Goal: Task Accomplishment & Management: Complete application form

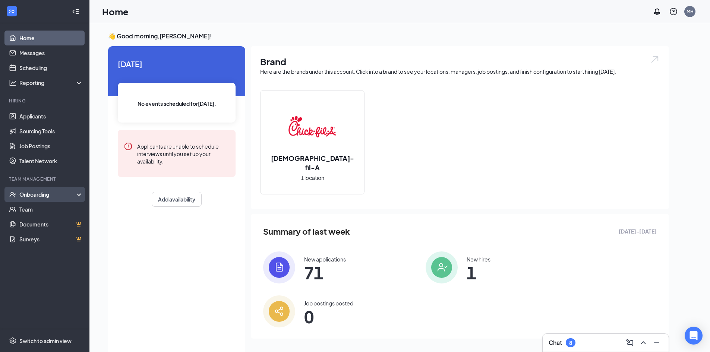
click at [33, 192] on div "Onboarding" at bounding box center [47, 194] width 57 height 7
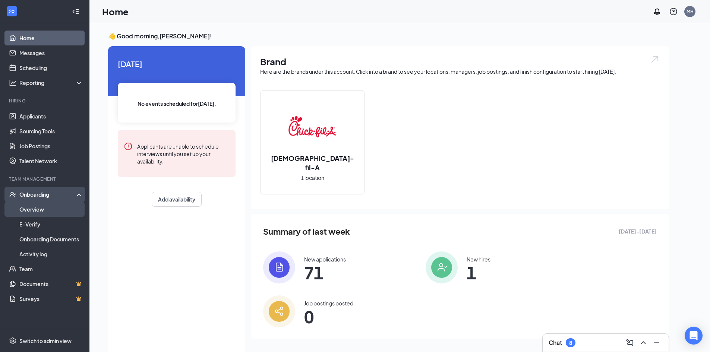
click at [35, 213] on link "Overview" at bounding box center [51, 209] width 64 height 15
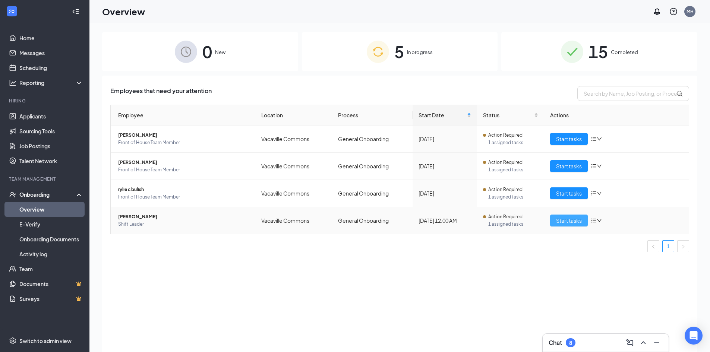
click at [571, 216] on button "Start tasks" at bounding box center [569, 221] width 38 height 12
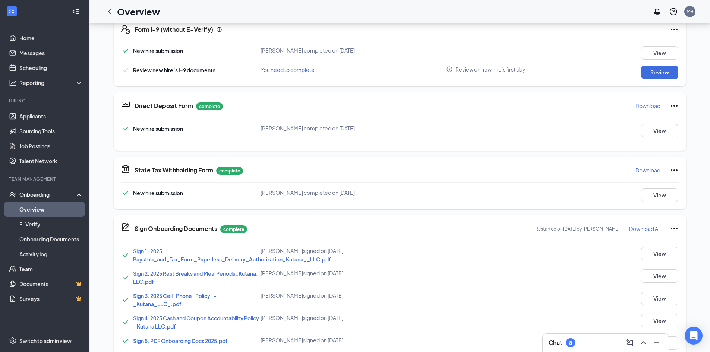
scroll to position [234, 0]
click at [670, 74] on button "Review" at bounding box center [659, 73] width 37 height 13
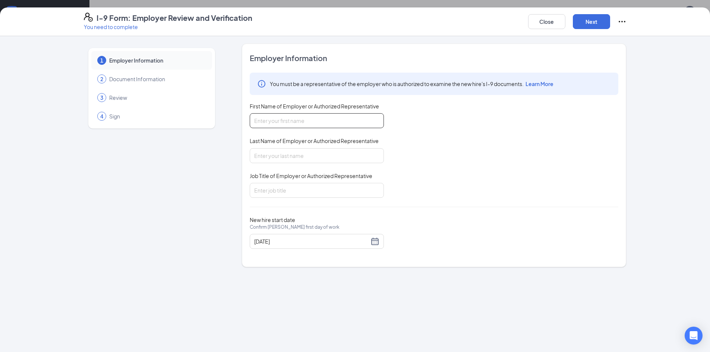
click at [277, 122] on input "First Name of Employer or Authorized Representative" at bounding box center [317, 120] width 134 height 15
type input "[PERSON_NAME]"
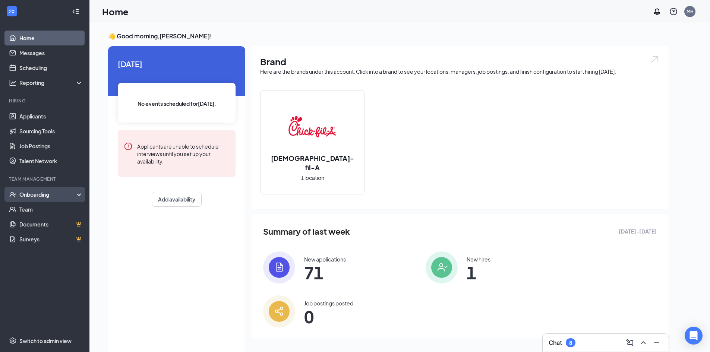
click at [43, 195] on div "Onboarding" at bounding box center [47, 194] width 57 height 7
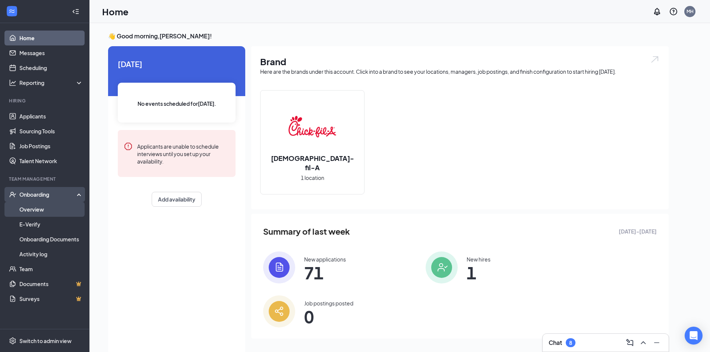
click at [41, 212] on link "Overview" at bounding box center [51, 209] width 64 height 15
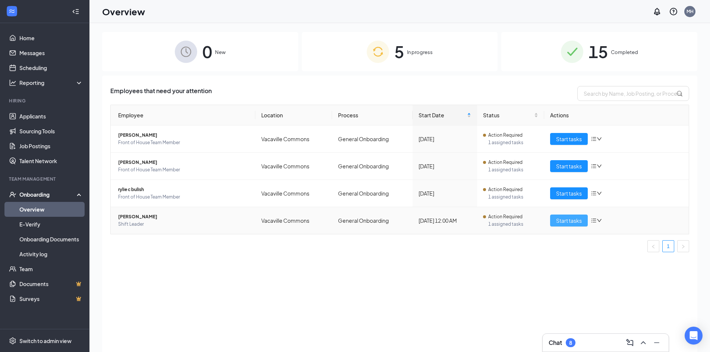
click at [563, 219] on span "Start tasks" at bounding box center [569, 221] width 26 height 8
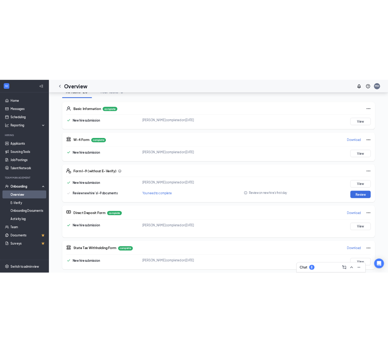
scroll to position [112, 0]
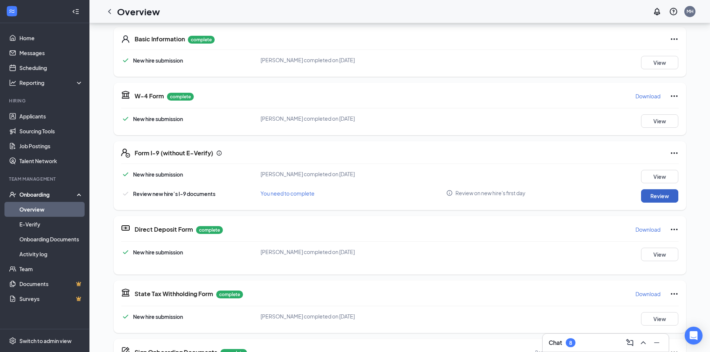
click at [670, 198] on button "Review" at bounding box center [659, 195] width 37 height 13
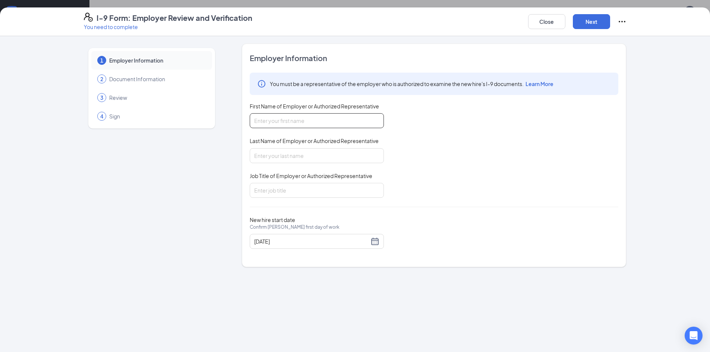
click at [318, 126] on input "First Name of Employer or Authorized Representative" at bounding box center [317, 120] width 134 height 15
type input "[PERSON_NAME]"
click at [300, 158] on input "Last Name of Employer or Authorized Representative" at bounding box center [317, 155] width 134 height 15
type input "[PERSON_NAME]"
click at [296, 180] on div "Job Title of Employer or Authorized Representative" at bounding box center [317, 177] width 134 height 11
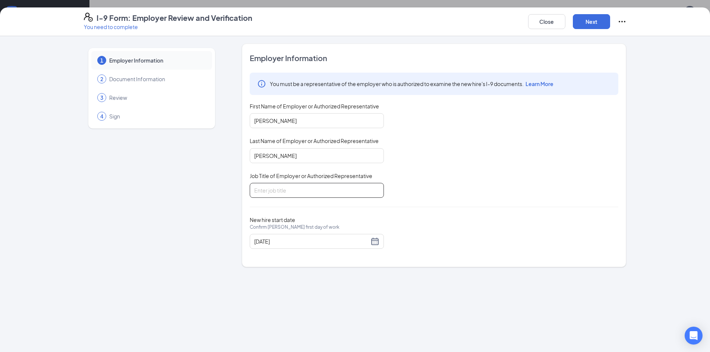
click at [298, 188] on input "Job Title of Employer or Authorized Representative" at bounding box center [317, 190] width 134 height 15
type input "Director"
click at [590, 19] on button "Next" at bounding box center [591, 21] width 37 height 15
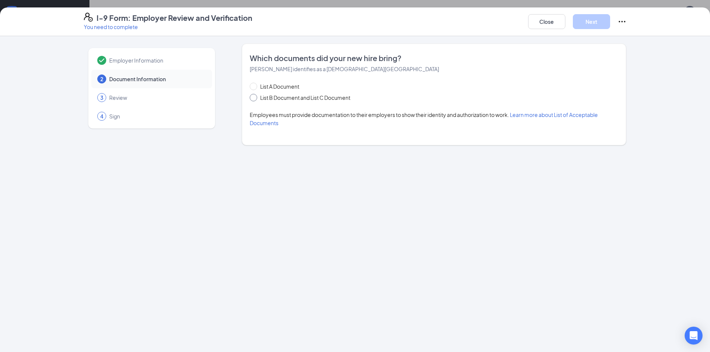
click at [290, 101] on span "List B Document and List C Document" at bounding box center [305, 98] width 96 height 8
click at [255, 99] on input "List B Document and List C Document" at bounding box center [252, 96] width 5 height 5
radio input "true"
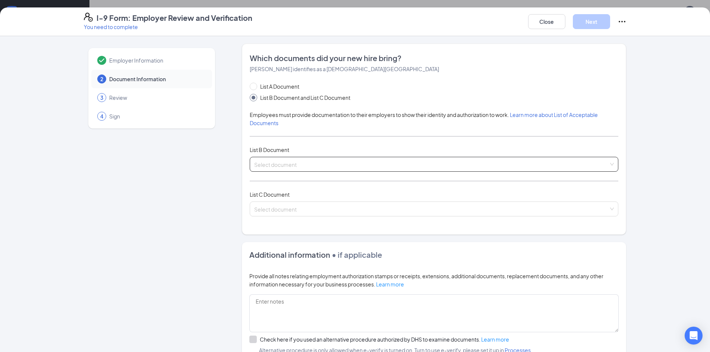
click at [278, 164] on input "search" at bounding box center [431, 162] width 355 height 11
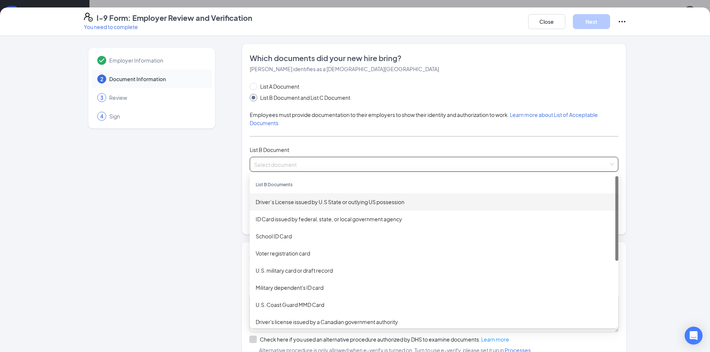
click at [313, 205] on div "Driver’s License issued by U.S State or outlying US possession" at bounding box center [434, 202] width 357 height 8
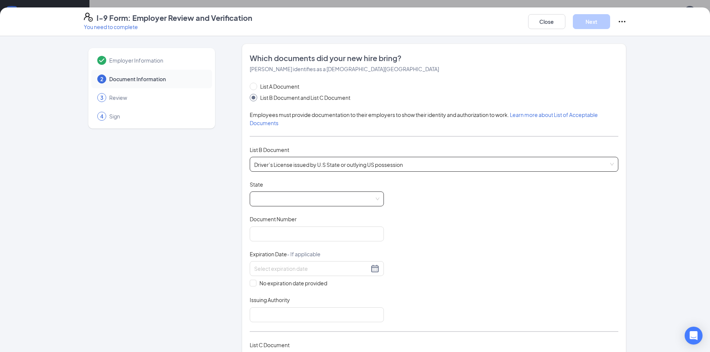
click at [306, 201] on span at bounding box center [316, 199] width 125 height 14
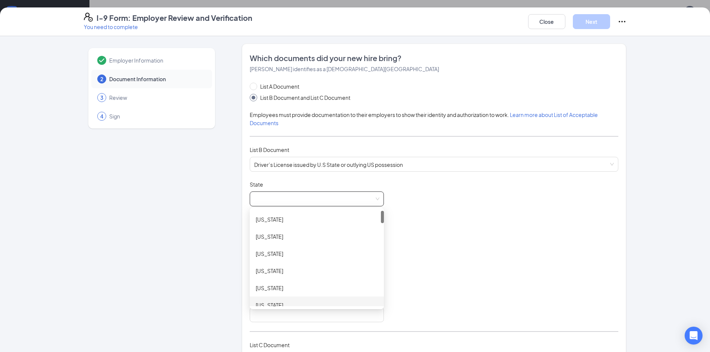
click at [276, 305] on div "[US_STATE]" at bounding box center [317, 305] width 122 height 8
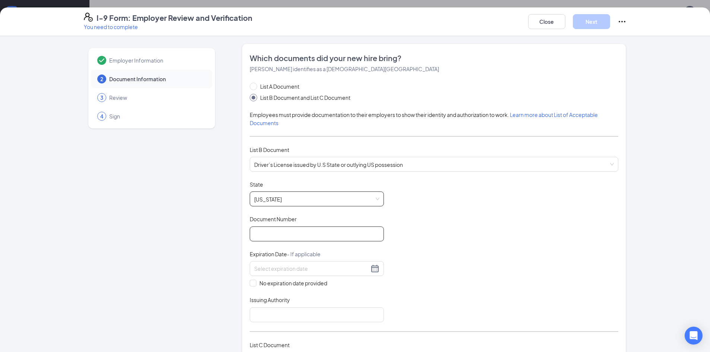
click at [277, 232] on input "Document Number" at bounding box center [317, 234] width 134 height 15
click at [662, 151] on div "Employer Information 2 Document Information 3 Review 4 Sign Which documents did…" at bounding box center [355, 194] width 710 height 316
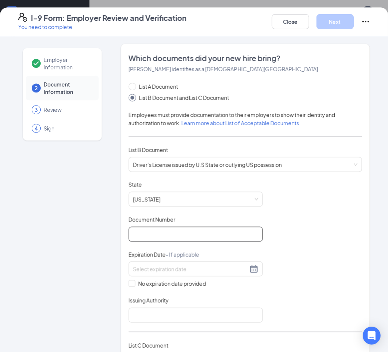
click at [164, 236] on input "Document Number" at bounding box center [196, 234] width 134 height 15
type input "D2131703"
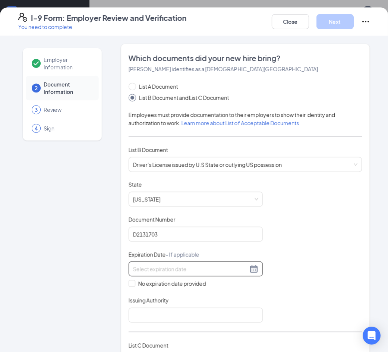
click at [178, 269] on input at bounding box center [190, 269] width 115 height 8
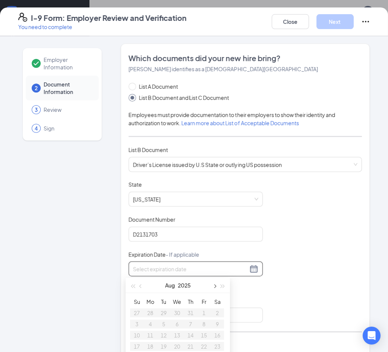
click at [215, 283] on button "button" at bounding box center [214, 285] width 8 height 15
click at [199, 333] on td "19" at bounding box center [203, 335] width 13 height 11
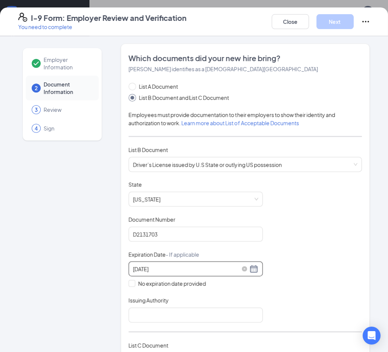
click at [253, 268] on div "[DATE]" at bounding box center [195, 268] width 125 height 9
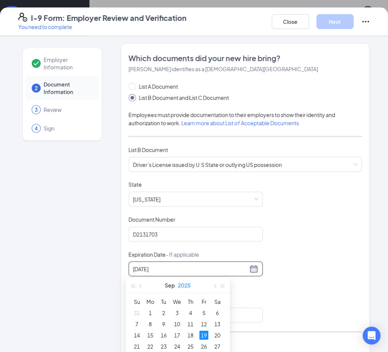
click at [189, 286] on button "2025" at bounding box center [184, 285] width 13 height 15
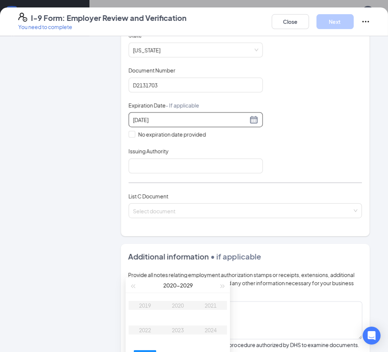
scroll to position [75, 0]
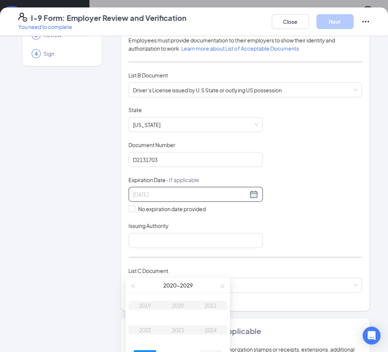
click at [213, 339] on td "2027" at bounding box center [210, 354] width 33 height 25
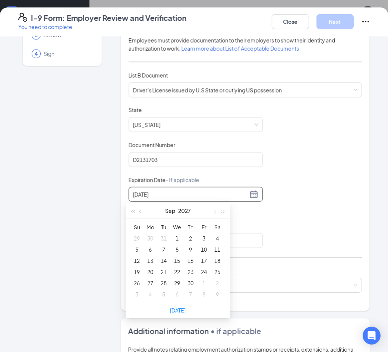
click at [273, 219] on div "Document Title Driver’s License issued by U.S State or outlying US possession S…" at bounding box center [246, 177] width 234 height 142
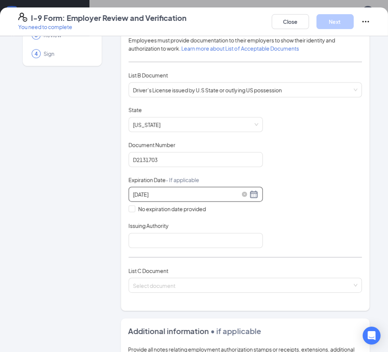
click at [158, 198] on input "[DATE]" at bounding box center [190, 194] width 115 height 8
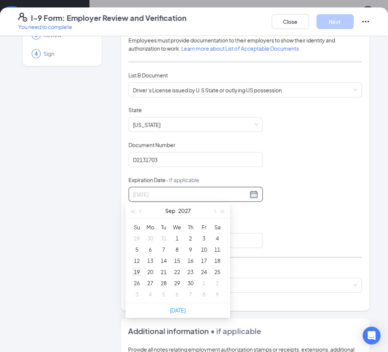
type input "[DATE]"
click at [136, 273] on div "19" at bounding box center [136, 271] width 9 height 9
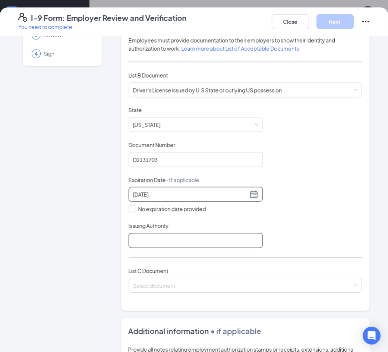
click at [163, 239] on input "Issuing Authority" at bounding box center [196, 240] width 134 height 15
type input "[US_STATE] DMV"
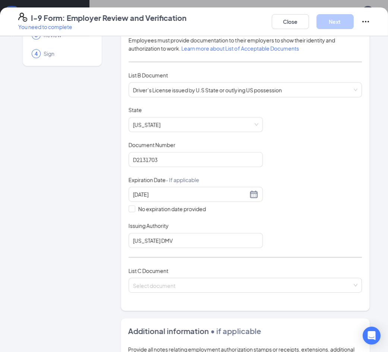
click at [289, 221] on div "Document Title Driver’s License issued by U.S State or outlying US possession S…" at bounding box center [246, 177] width 234 height 142
click at [231, 283] on input "search" at bounding box center [243, 283] width 220 height 11
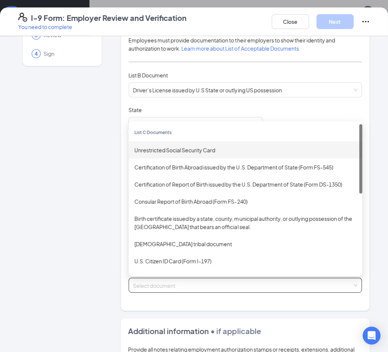
click at [210, 150] on div "Unrestricted Social Security Card" at bounding box center [246, 150] width 222 height 8
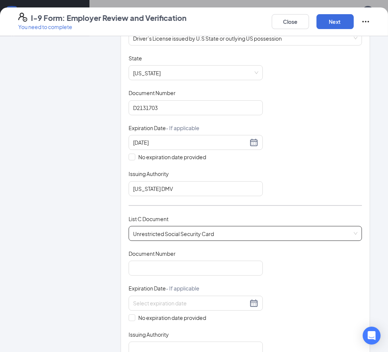
scroll to position [224, 0]
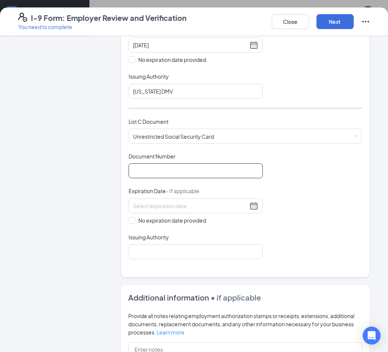
click at [158, 164] on input "Document Number" at bounding box center [196, 170] width 134 height 15
type input "618925719"
click at [133, 225] on div "Document Title Unrestricted Social Security Card Document Number 618925719 Expi…" at bounding box center [246, 205] width 234 height 107
click at [129, 222] on input "No expiration date provided" at bounding box center [131, 219] width 5 height 5
checkbox input "true"
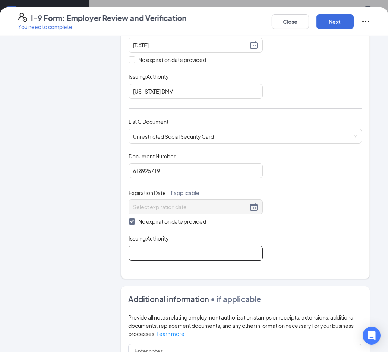
click at [152, 255] on input "Issuing Authority" at bounding box center [196, 253] width 134 height 15
type input "Social Security Administration"
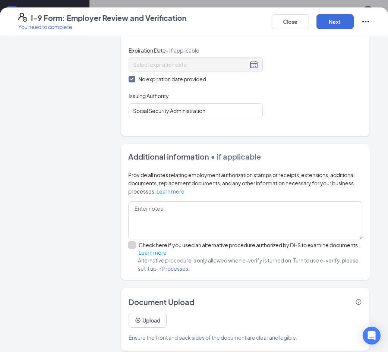
scroll to position [372, 0]
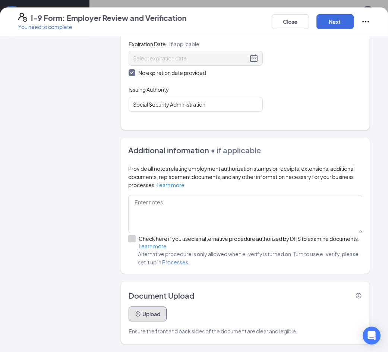
click at [159, 313] on button "Upload" at bounding box center [148, 313] width 38 height 15
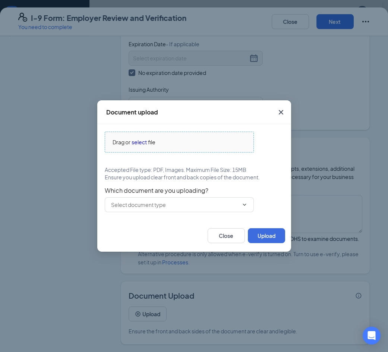
click at [139, 137] on span "Drag or select file" at bounding box center [179, 142] width 148 height 20
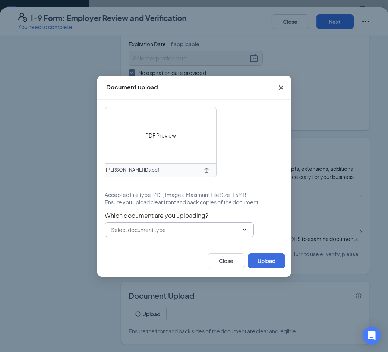
click at [157, 228] on input "text" at bounding box center [174, 230] width 127 height 8
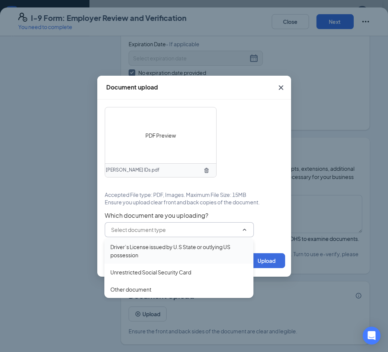
click at [162, 248] on div "Driver’s License issued by U.S State or outlying US possession" at bounding box center [178, 251] width 137 height 16
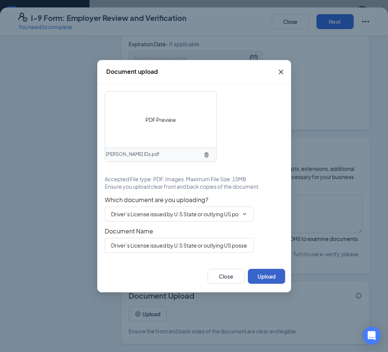
click at [267, 274] on button "Upload" at bounding box center [266, 276] width 37 height 15
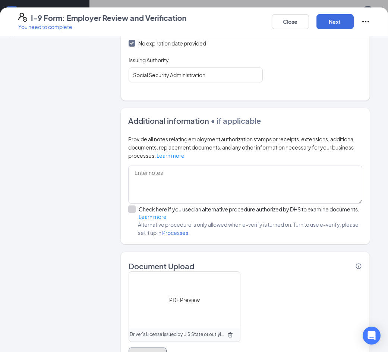
scroll to position [443, 0]
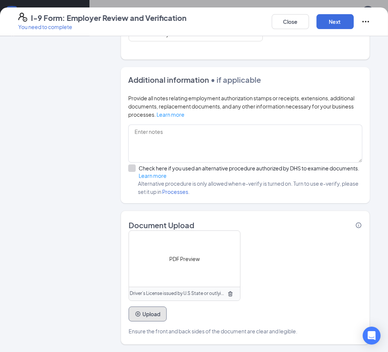
click at [150, 313] on button "Upload" at bounding box center [148, 313] width 38 height 15
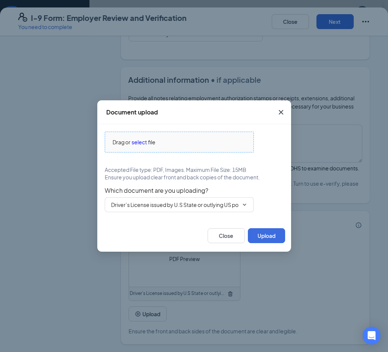
click at [154, 141] on span "file" at bounding box center [151, 142] width 7 height 8
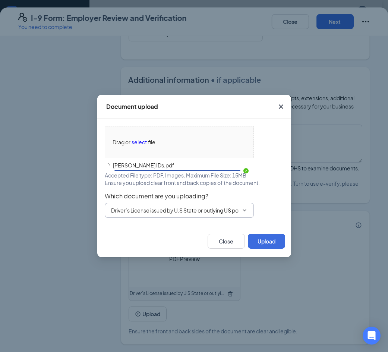
click at [166, 211] on div "Drag or select file [PERSON_NAME] IDs.pdf Accepted File type: PDF, Images. Maxi…" at bounding box center [194, 172] width 179 height 92
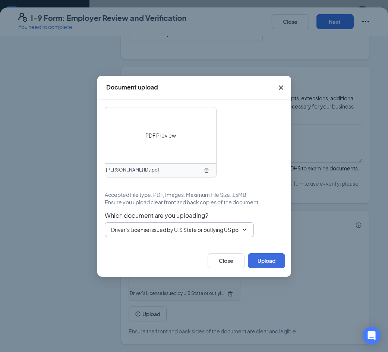
click at [167, 234] on span "Driver’s License issued by U.S State or outlying US possession" at bounding box center [179, 229] width 149 height 15
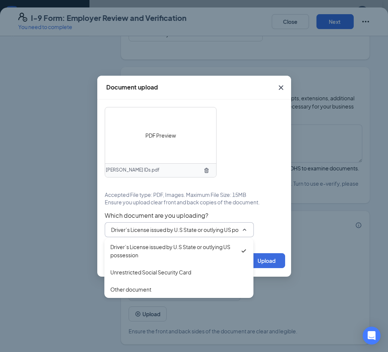
click at [163, 275] on div "Unrestricted Social Security Card" at bounding box center [150, 272] width 81 height 8
type input "Unrestricted Social Security Card"
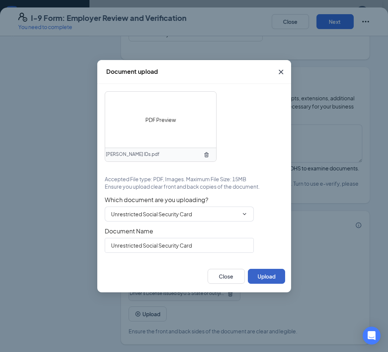
click at [267, 278] on button "Upload" at bounding box center [266, 276] width 37 height 15
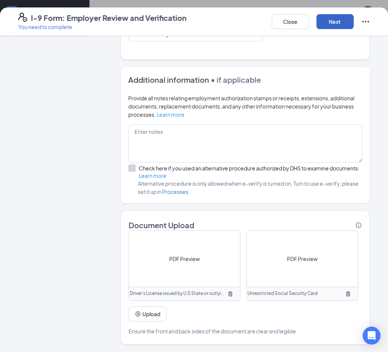
click at [325, 23] on button "Next" at bounding box center [335, 21] width 37 height 15
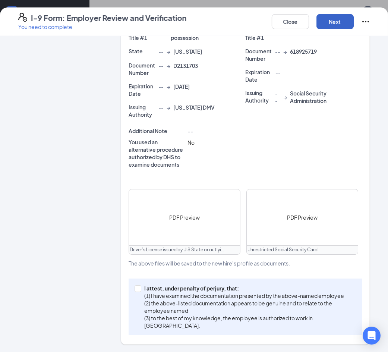
scroll to position [185, 0]
click at [135, 286] on input "I attest, under penalty of [PERSON_NAME], that: (1) I have examined the documen…" at bounding box center [137, 287] width 5 height 5
checkbox input "true"
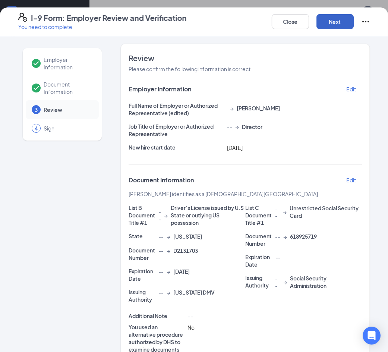
click at [337, 25] on button "Next" at bounding box center [335, 21] width 37 height 15
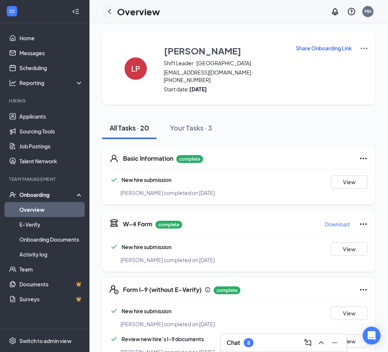
drag, startPoint x: 118, startPoint y: 6, endPoint x: 114, endPoint y: 9, distance: 4.9
click at [114, 9] on div "Overview" at bounding box center [131, 11] width 58 height 15
click at [110, 13] on icon "ChevronLeft" at bounding box center [109, 11] width 9 height 9
